Goal: Information Seeking & Learning: Learn about a topic

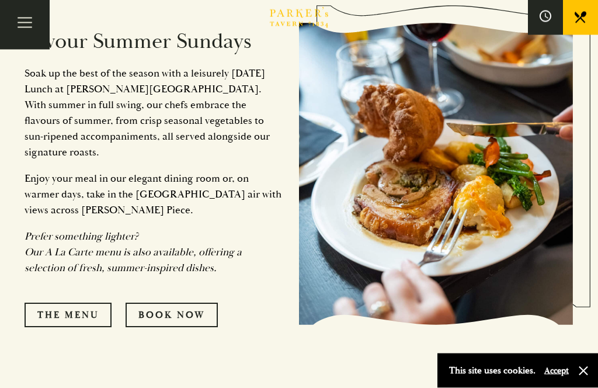
scroll to position [1029, 0]
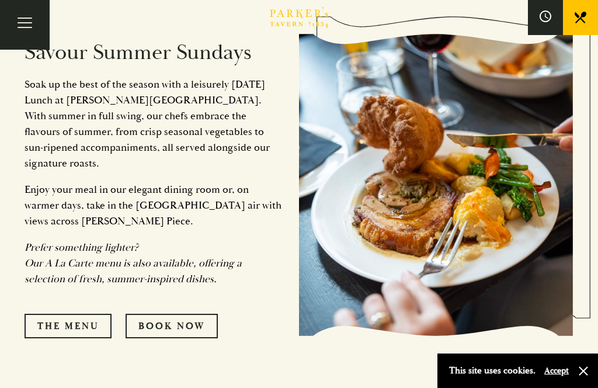
click at [92, 338] on link "The Menu" at bounding box center [68, 326] width 87 height 25
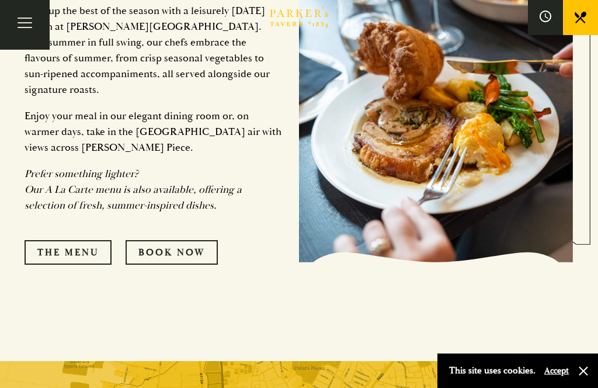
scroll to position [1102, 0]
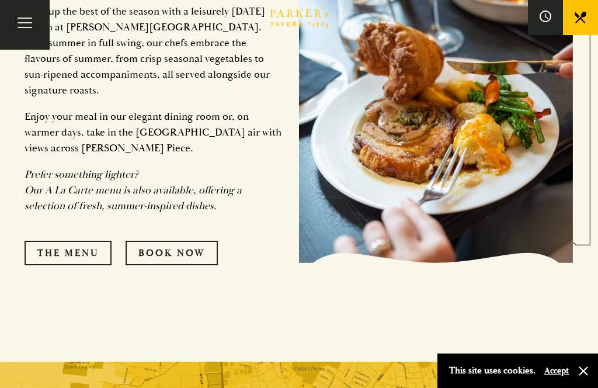
click at [80, 265] on link "The Menu" at bounding box center [68, 253] width 87 height 25
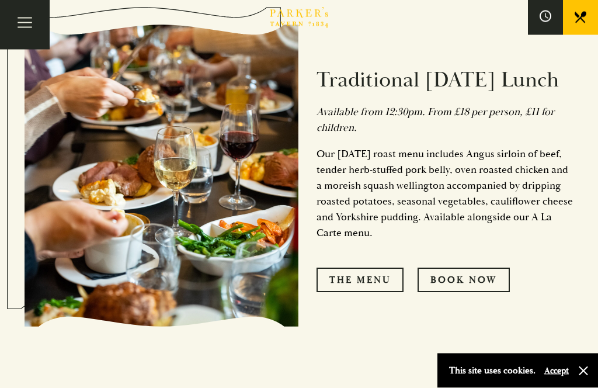
scroll to position [567, 0]
click at [379, 292] on link "The Menu" at bounding box center [360, 280] width 87 height 25
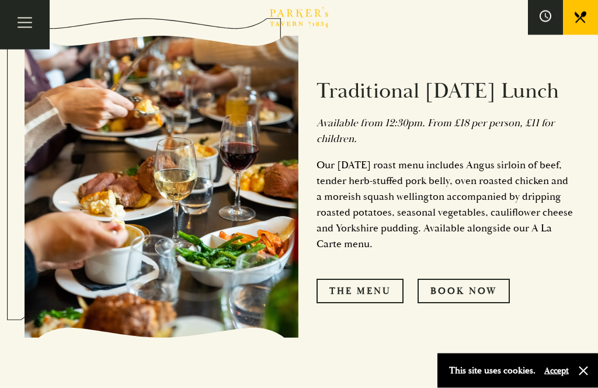
scroll to position [556, 0]
click at [22, 17] on button "Toggle navigation" at bounding box center [25, 25] width 50 height 50
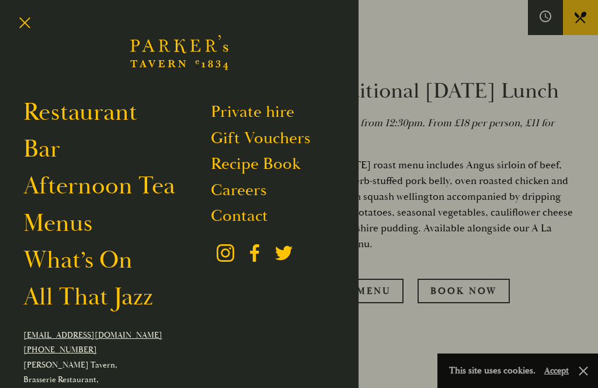
scroll to position [0, 0]
click at [74, 115] on link "Restaurant" at bounding box center [80, 112] width 114 height 30
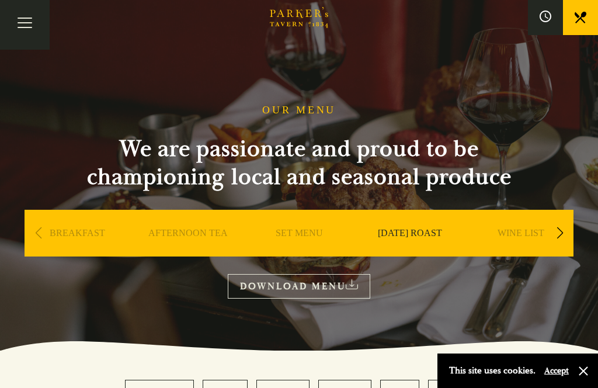
click at [286, 279] on link "DOWNLOAD MENU" at bounding box center [299, 286] width 143 height 24
click at [297, 224] on div "SET MENU" at bounding box center [299, 251] width 105 height 82
click at [296, 282] on link "DOWNLOAD MENU" at bounding box center [299, 286] width 143 height 24
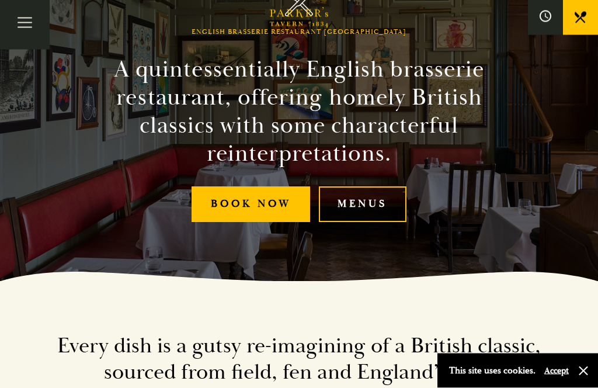
scroll to position [105, 0]
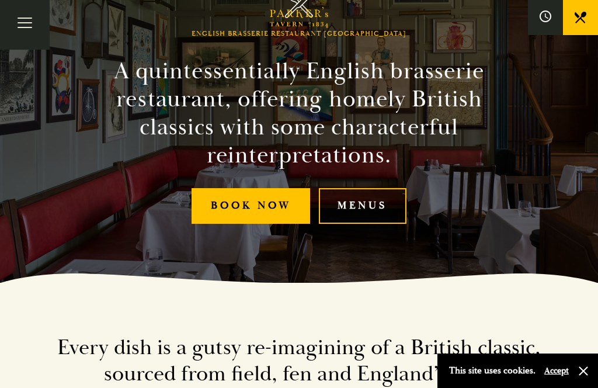
click at [366, 218] on link "Menus" at bounding box center [363, 206] width 88 height 36
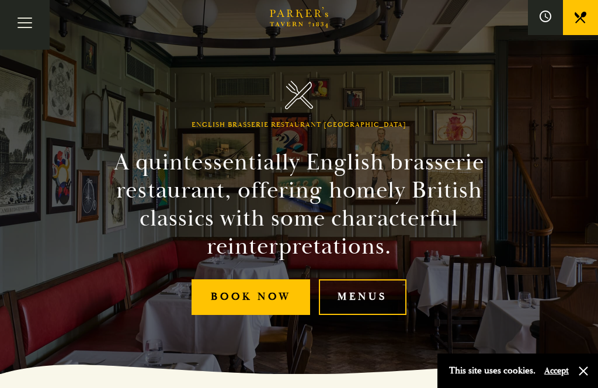
scroll to position [0, 0]
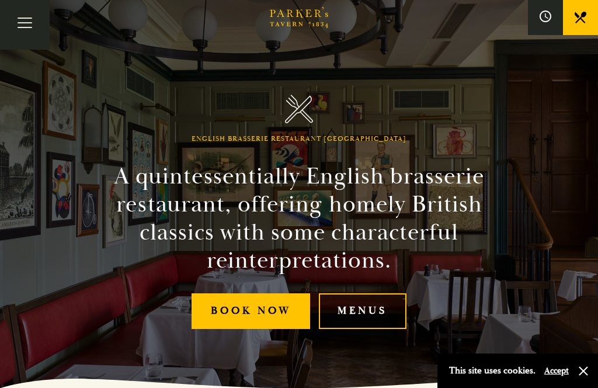
click at [23, 22] on button "Toggle navigation" at bounding box center [25, 25] width 50 height 50
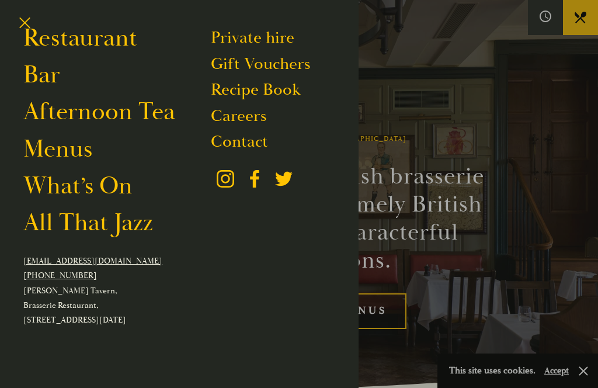
scroll to position [73, 0]
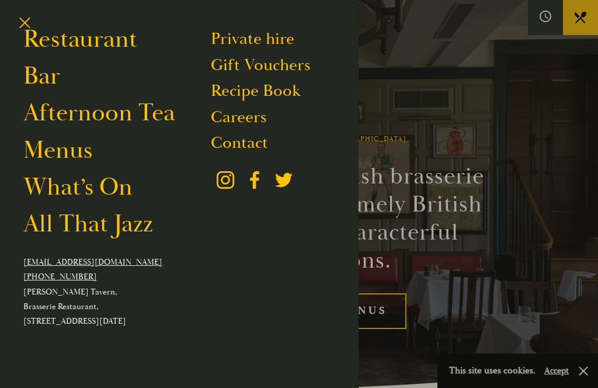
click at [70, 314] on p "Parker's Tavern, Brasserie Restaurant, Regent Street, Cambridge, CB2 1AD" at bounding box center [179, 307] width 312 height 44
click at [251, 92] on link "Recipe Book" at bounding box center [256, 90] width 90 height 21
click at [53, 74] on link "Bar" at bounding box center [41, 76] width 37 height 30
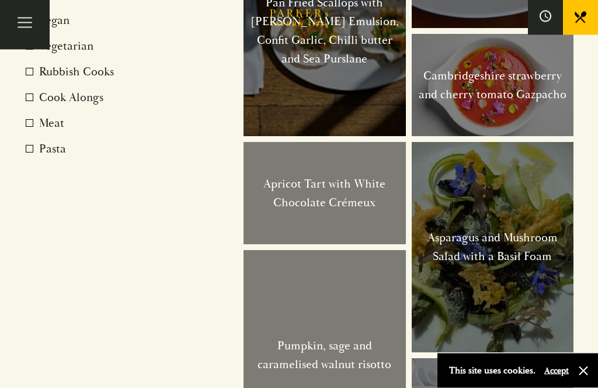
scroll to position [908, 0]
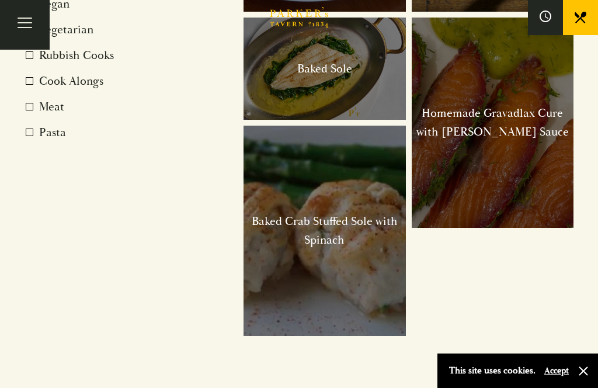
scroll to position [924, 0]
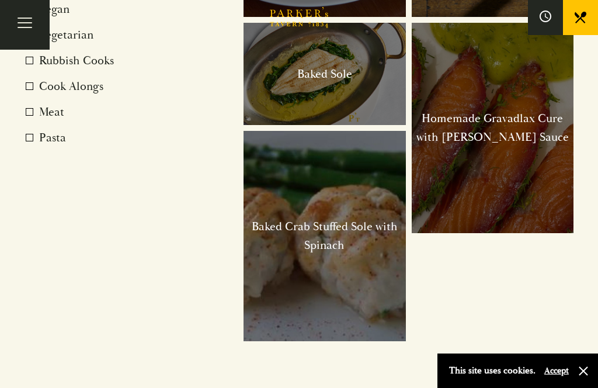
click at [31, 13] on span at bounding box center [30, 9] width 8 height 8
click at [41, 2] on input "Vegan" at bounding box center [41, 2] width 0 height 0
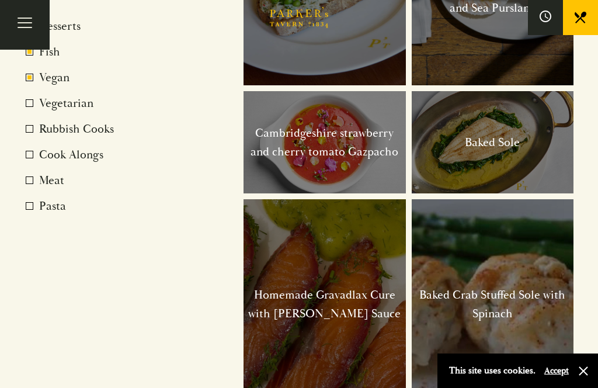
scroll to position [860, 0]
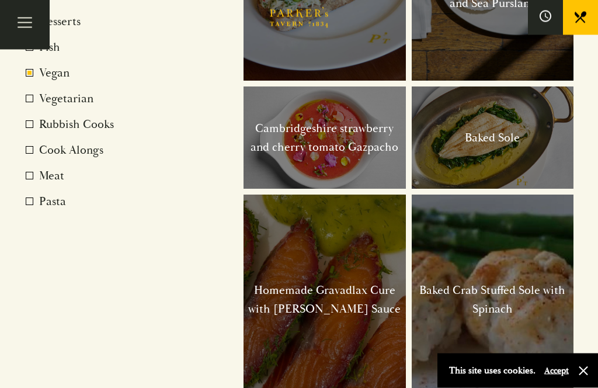
click at [36, 57] on label "Fish" at bounding box center [107, 48] width 163 height 19
click at [41, 40] on input "Fish" at bounding box center [41, 40] width 0 height 0
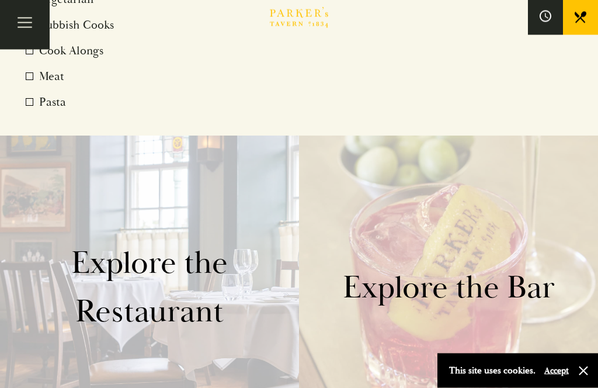
scroll to position [960, 0]
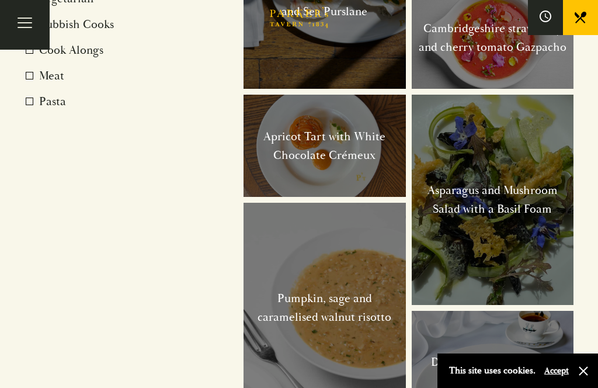
click at [28, 28] on span at bounding box center [30, 24] width 8 height 8
click at [41, 17] on input "Rubbish Cooks" at bounding box center [41, 17] width 0 height 0
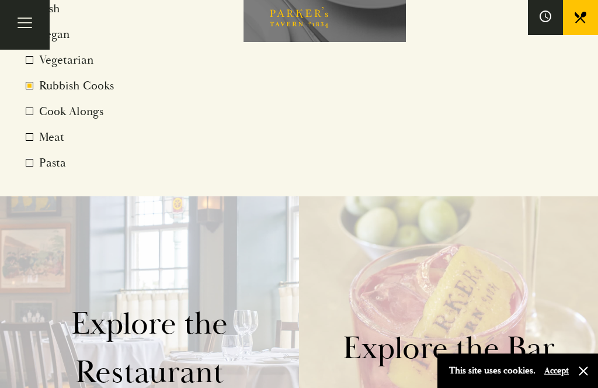
scroll to position [899, 0]
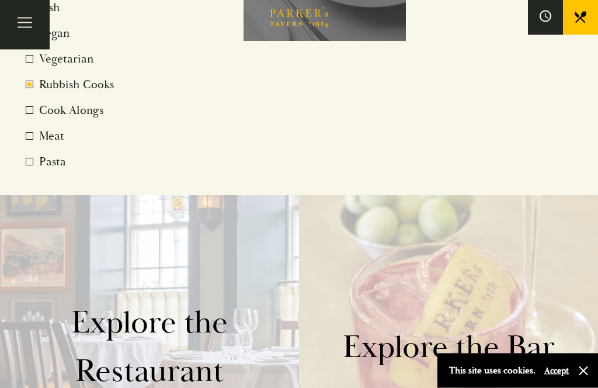
click at [32, 95] on label "Rubbish Cooks" at bounding box center [107, 85] width 163 height 19
click at [41, 78] on input "Rubbish Cooks" at bounding box center [41, 78] width 0 height 0
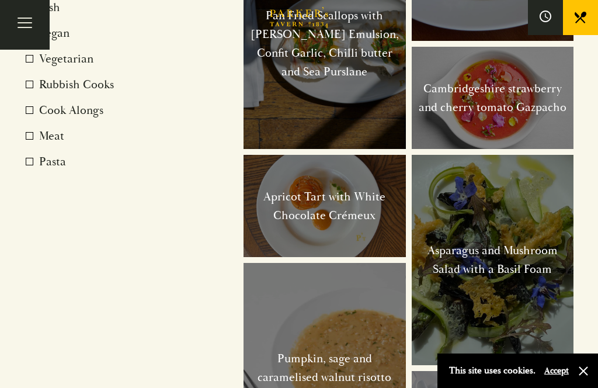
click at [34, 146] on label "Meat" at bounding box center [107, 136] width 163 height 19
click at [41, 129] on input "Meat" at bounding box center [41, 129] width 0 height 0
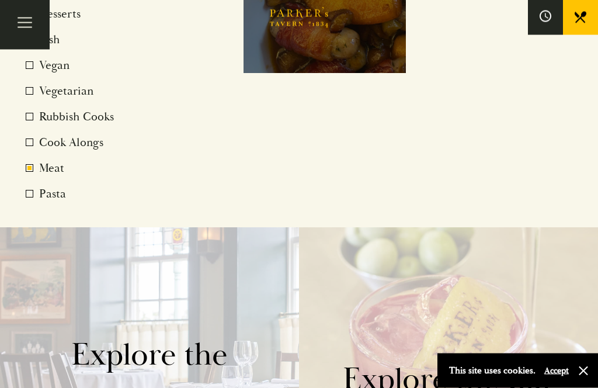
scroll to position [863, 0]
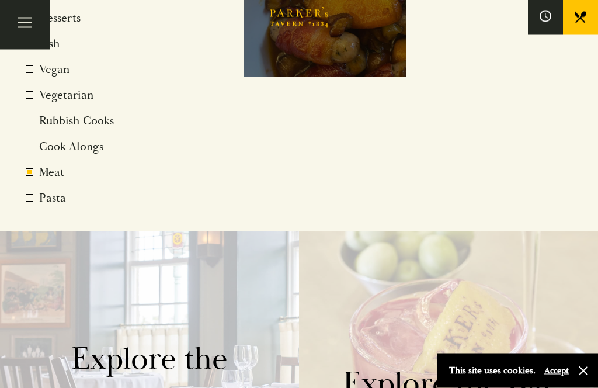
click at [36, 182] on label "Meat" at bounding box center [107, 173] width 163 height 19
click at [41, 165] on input "Meat" at bounding box center [41, 165] width 0 height 0
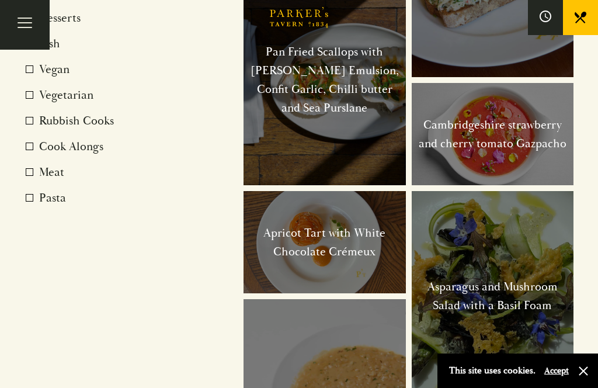
click at [27, 202] on span at bounding box center [30, 198] width 8 height 8
click at [41, 191] on input "Pasta" at bounding box center [41, 191] width 0 height 0
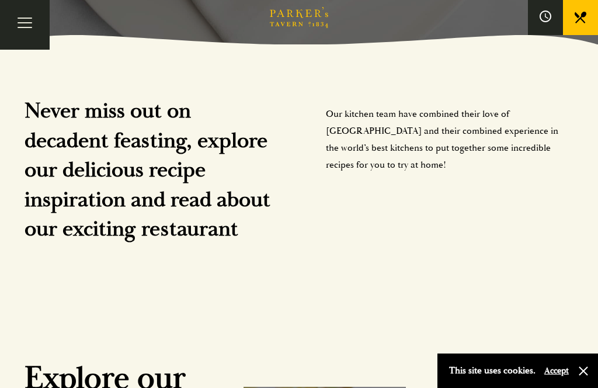
scroll to position [342, 0]
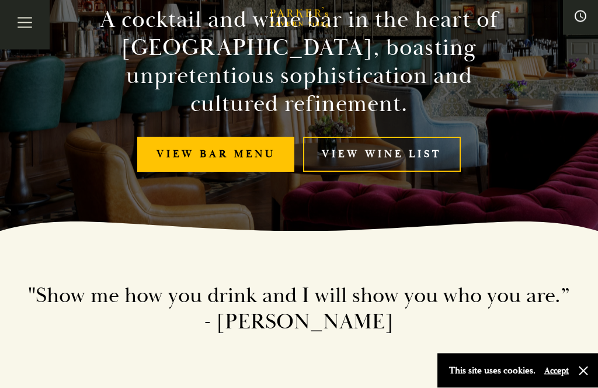
scroll to position [162, 0]
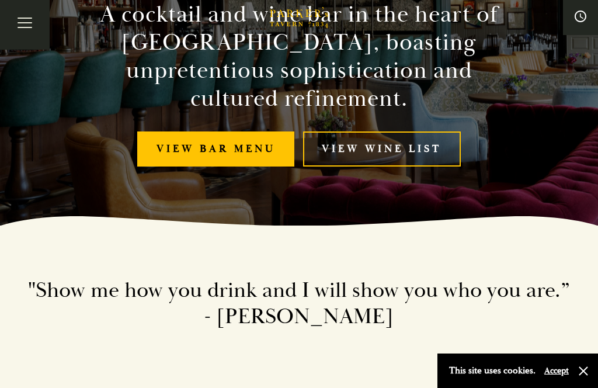
click at [250, 147] on link "View bar menu" at bounding box center [215, 150] width 157 height 36
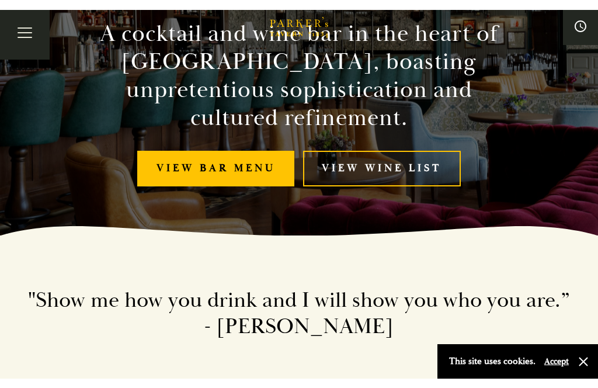
scroll to position [171, 0]
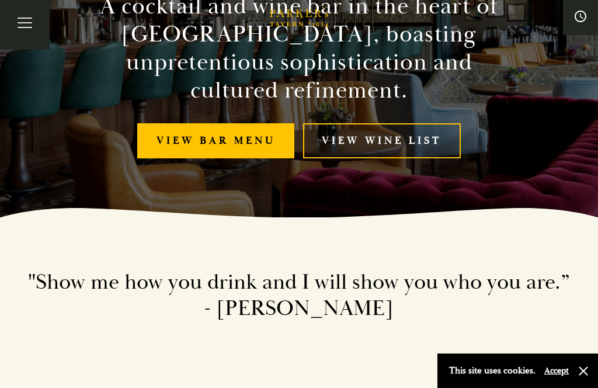
click at [387, 148] on link "View Wine List" at bounding box center [382, 141] width 158 height 36
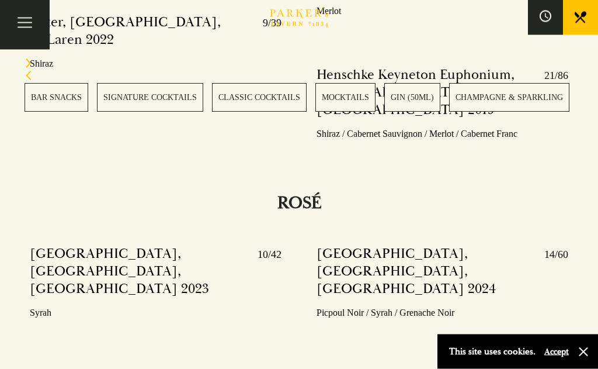
scroll to position [4864, 0]
click at [589, 358] on button "button" at bounding box center [584, 352] width 12 height 12
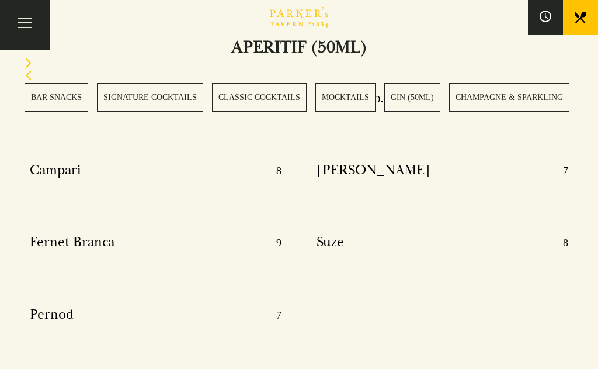
scroll to position [5401, 0]
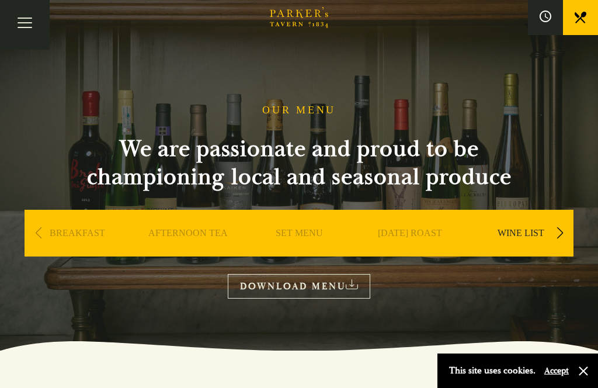
click at [22, 29] on button "Toggle navigation" at bounding box center [25, 25] width 50 height 50
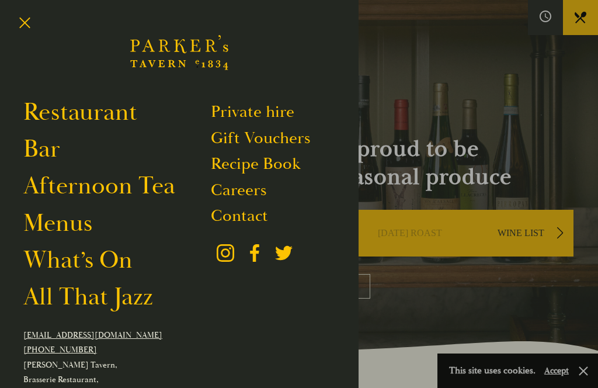
click at [99, 112] on link "Restaurant" at bounding box center [80, 112] width 114 height 30
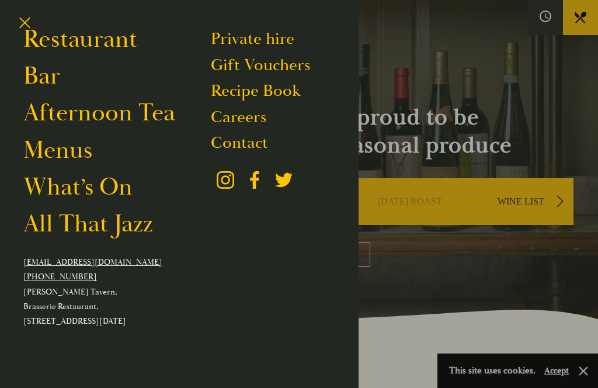
scroll to position [31, 0]
click at [117, 226] on link "All That Jazz" at bounding box center [88, 224] width 130 height 30
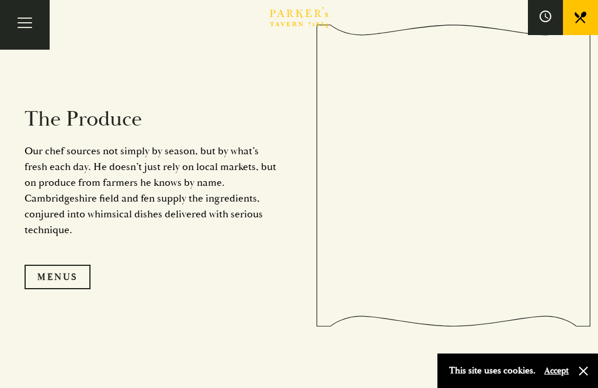
scroll to position [918, 0]
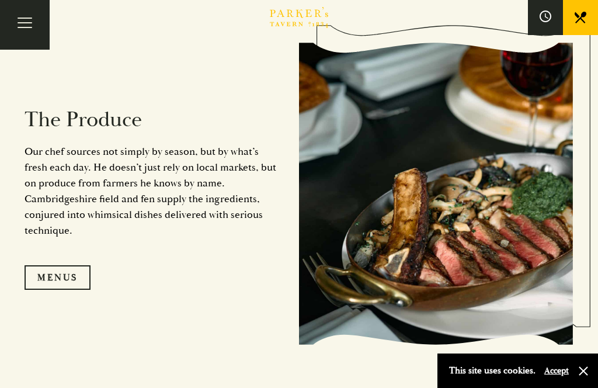
click at [57, 290] on link "Menus" at bounding box center [58, 277] width 66 height 25
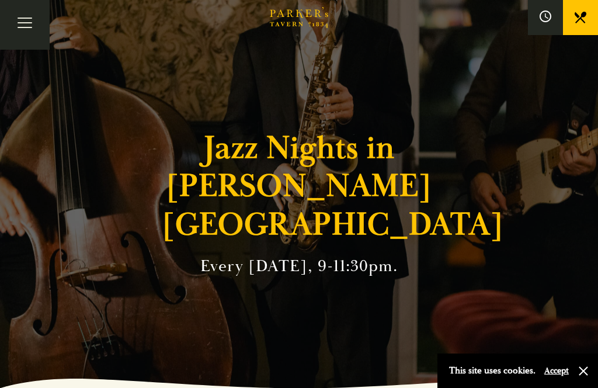
click at [591, 16] on link at bounding box center [580, 17] width 35 height 35
